Goal: Information Seeking & Learning: Learn about a topic

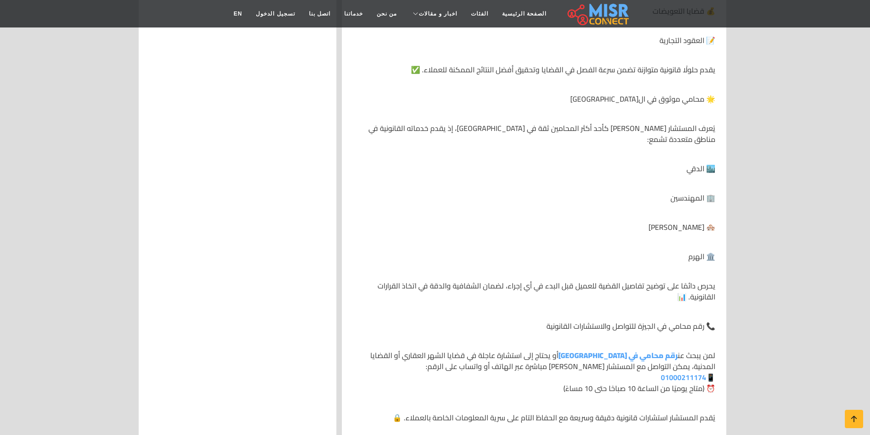
scroll to position [1373, 0]
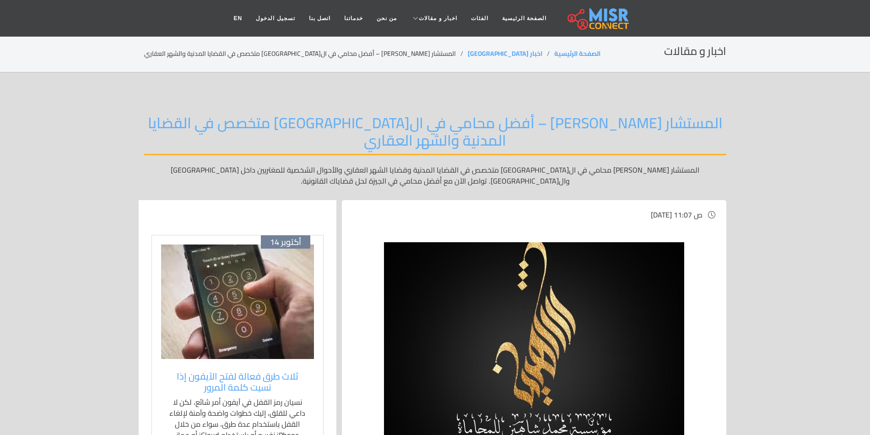
click at [539, 123] on h2 "المستشار [PERSON_NAME] – أفضل محامي في ال[GEOGRAPHIC_DATA] متخصص في القضايا الم…" at bounding box center [435, 134] width 582 height 41
click at [538, 123] on h2 "المستشار [PERSON_NAME] – أفضل محامي في ال[GEOGRAPHIC_DATA] متخصص في القضايا الم…" at bounding box center [435, 134] width 582 height 41
click at [548, 125] on h2 "المستشار [PERSON_NAME] – أفضل محامي في ال[GEOGRAPHIC_DATA] متخصص في القضايا الم…" at bounding box center [435, 134] width 582 height 41
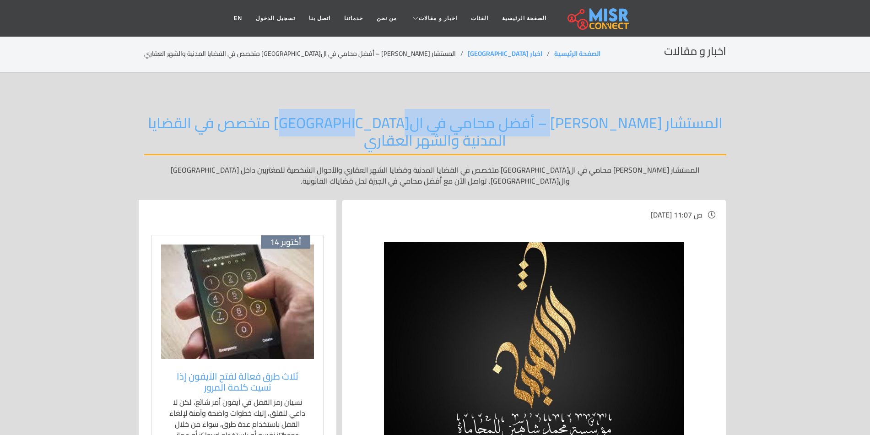
drag, startPoint x: 349, startPoint y: 121, endPoint x: 370, endPoint y: 121, distance: 21.5
click at [348, 121] on h2 "المستشار [PERSON_NAME] – أفضل محامي في ال[GEOGRAPHIC_DATA] متخصص في القضايا الم…" at bounding box center [435, 134] width 582 height 41
click at [253, 124] on h2 "المستشار [PERSON_NAME] – أفضل محامي في ال[GEOGRAPHIC_DATA] متخصص في القضايا الم…" at bounding box center [435, 134] width 582 height 41
